Goal: Find specific page/section: Find specific page/section

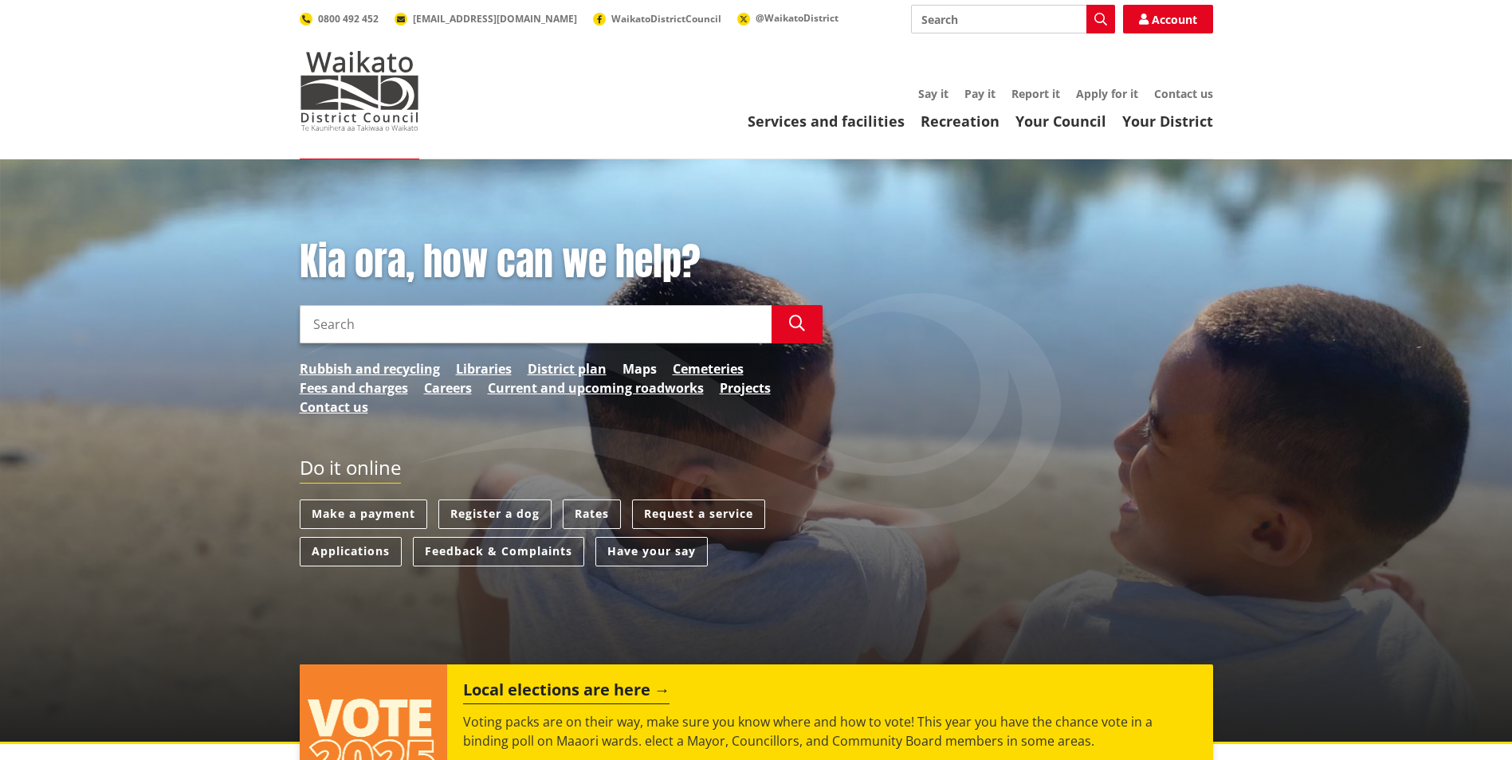
click at [626, 371] on link "Maps" at bounding box center [639, 368] width 34 height 19
click at [575, 363] on link "District plan" at bounding box center [567, 368] width 79 height 19
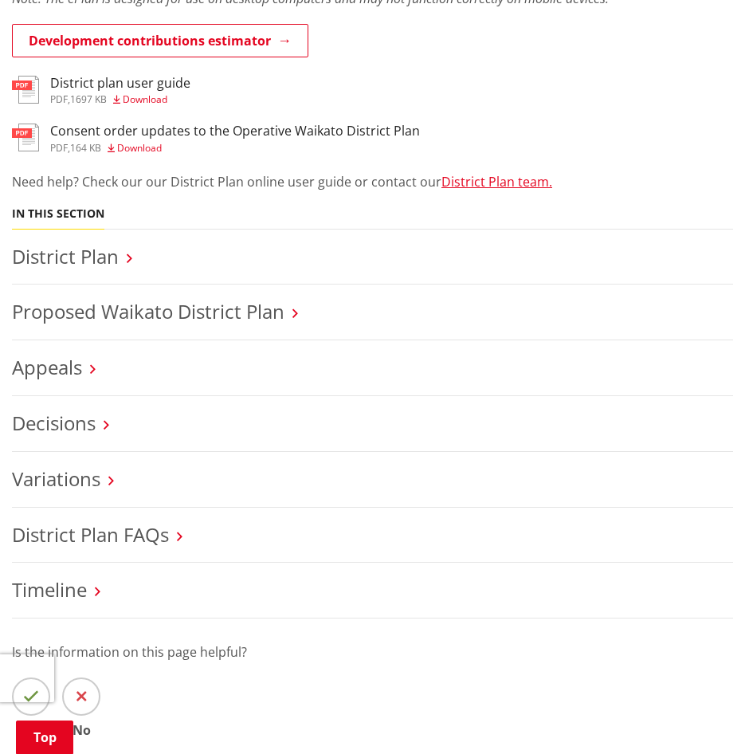
scroll to position [478, 0]
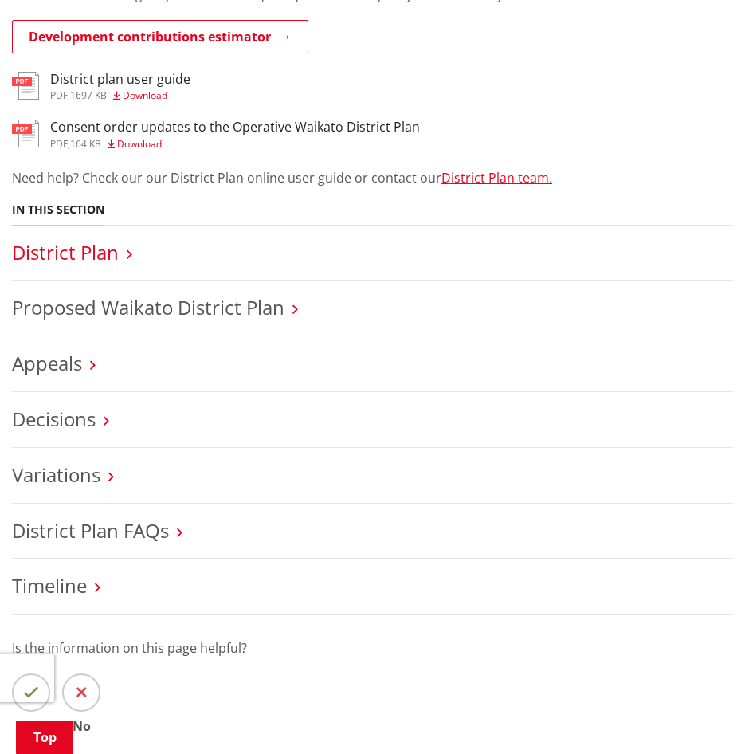
click at [96, 239] on link "District Plan" at bounding box center [65, 252] width 107 height 26
